Goal: Find contact information: Find contact information

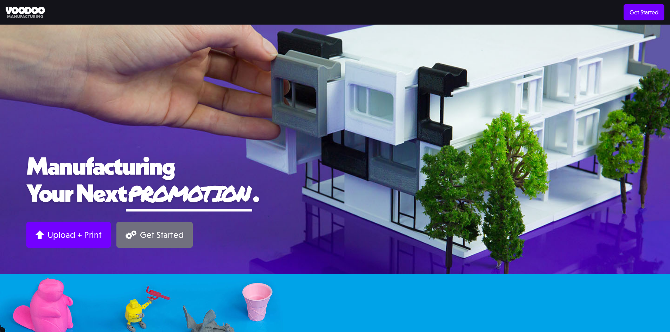
click at [158, 244] on link "Get Started" at bounding box center [154, 235] width 76 height 26
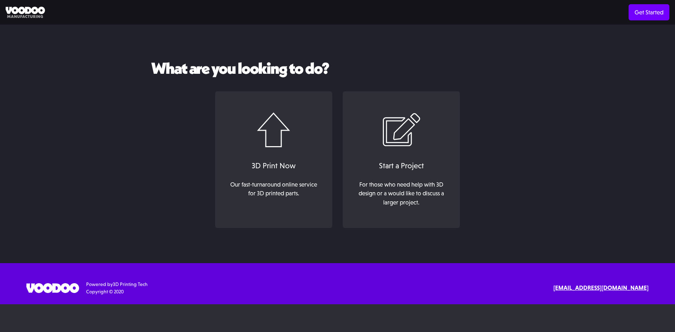
scroll to position [36, 0]
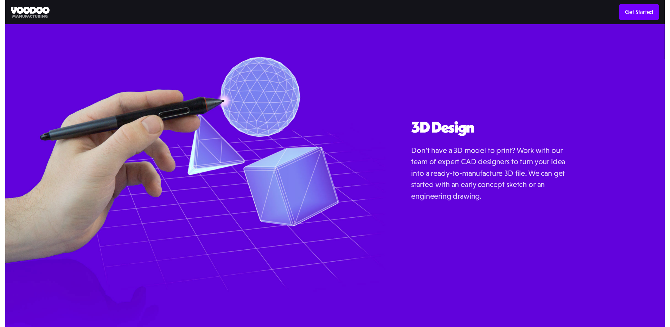
scroll to position [894, 0]
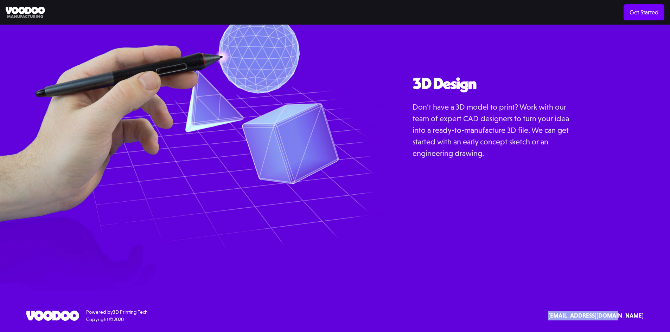
drag, startPoint x: 549, startPoint y: 317, endPoint x: 661, endPoint y: 316, distance: 112.5
type textarea "[EMAIL_ADDRESS][DOMAIN_NAME]"
click at [662, 316] on div "SErvices 3D Printing 3D Design Resources Materials Examples Blog API Documentat…" at bounding box center [335, 316] width 670 height 15
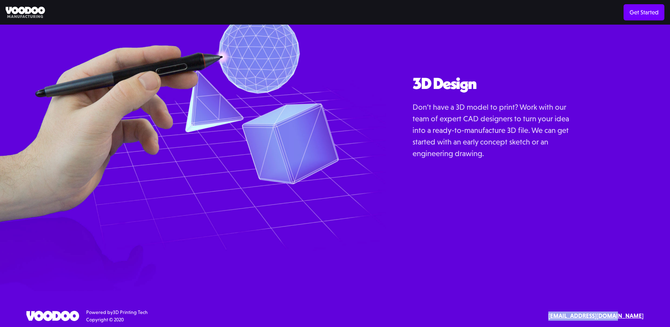
copy strong "[EMAIL_ADDRESS][DOMAIN_NAME]"
